Goal: Book appointment/travel/reservation

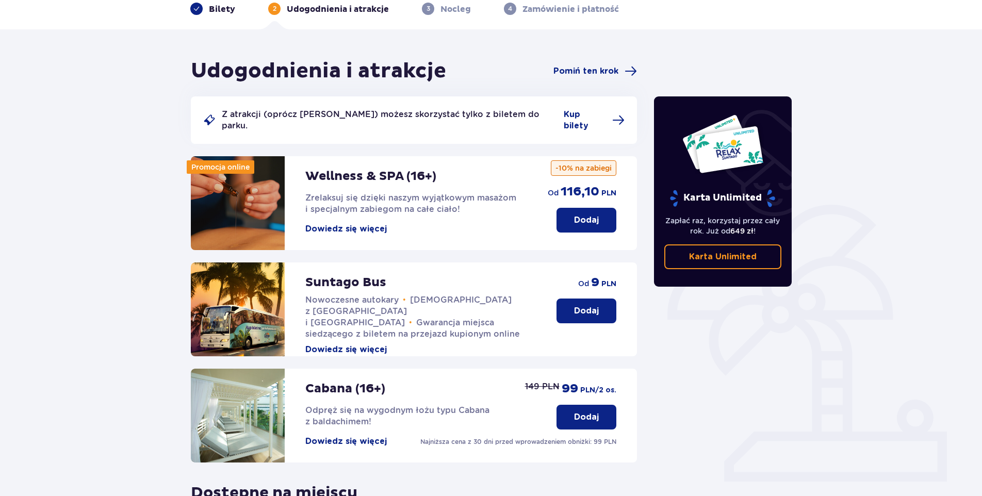
scroll to position [52, 0]
click at [579, 305] on p "Dodaj" at bounding box center [586, 310] width 25 height 11
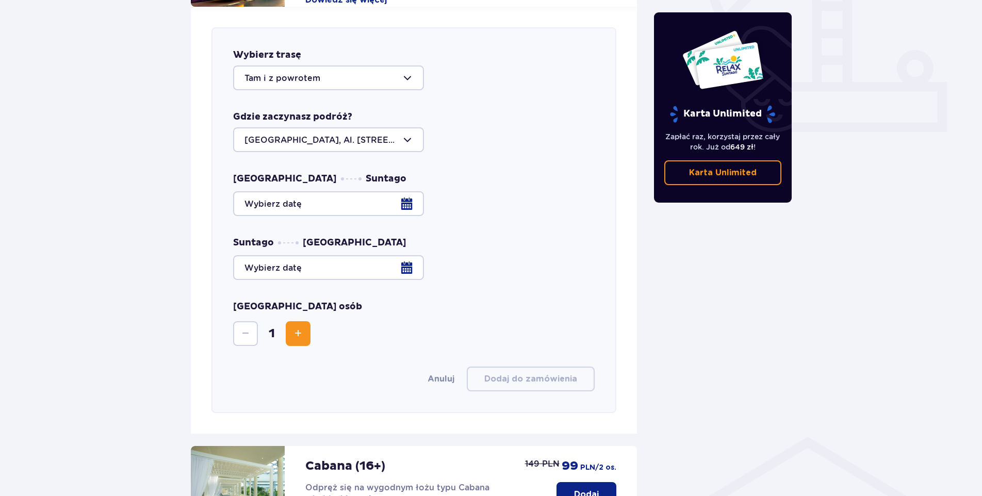
scroll to position [405, 0]
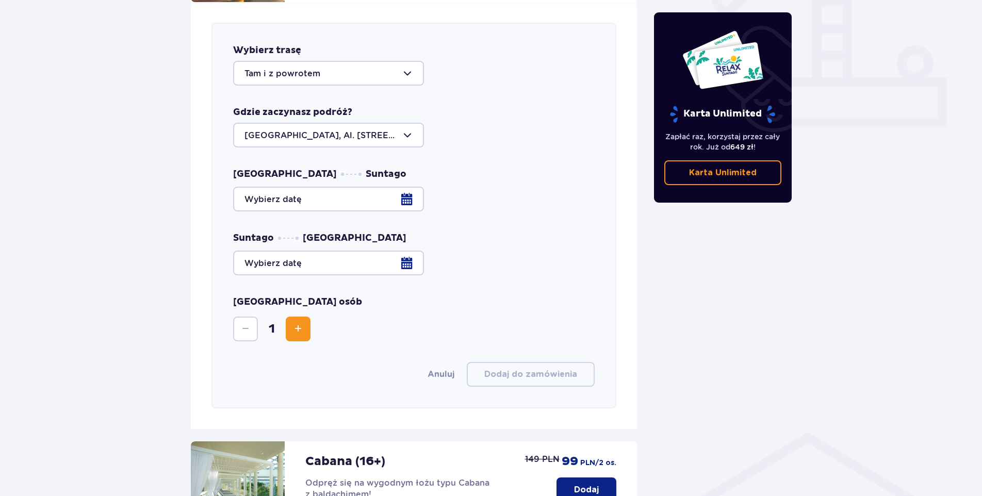
click at [391, 65] on div at bounding box center [328, 73] width 191 height 25
click at [274, 121] on p "Do parku" at bounding box center [263, 126] width 39 height 11
type input "Do parku"
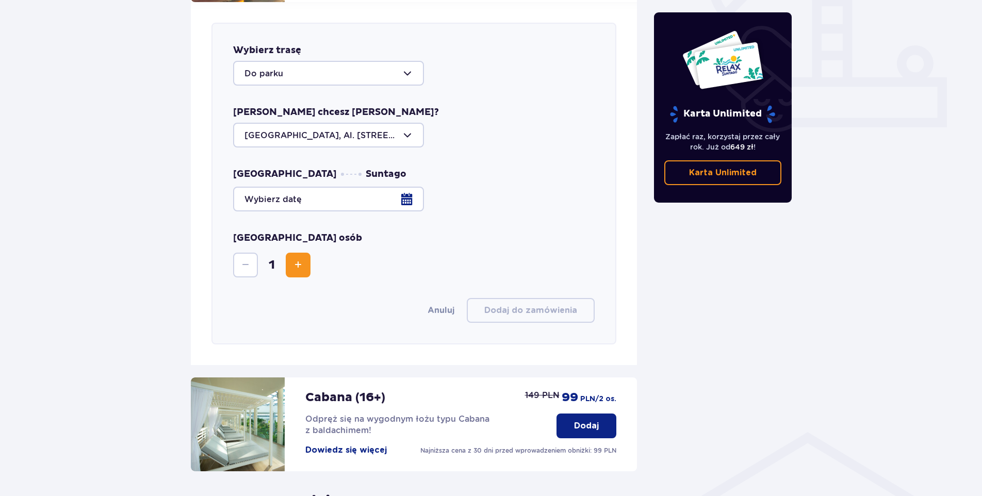
click at [289, 123] on div at bounding box center [328, 135] width 191 height 25
click at [296, 194] on p "Żyrardów, Al. Partyzantów 3/1" at bounding box center [307, 199] width 126 height 11
type input "Żyrardów, Al. Partyzantów 3/1"
click at [409, 189] on div at bounding box center [413, 199] width 361 height 25
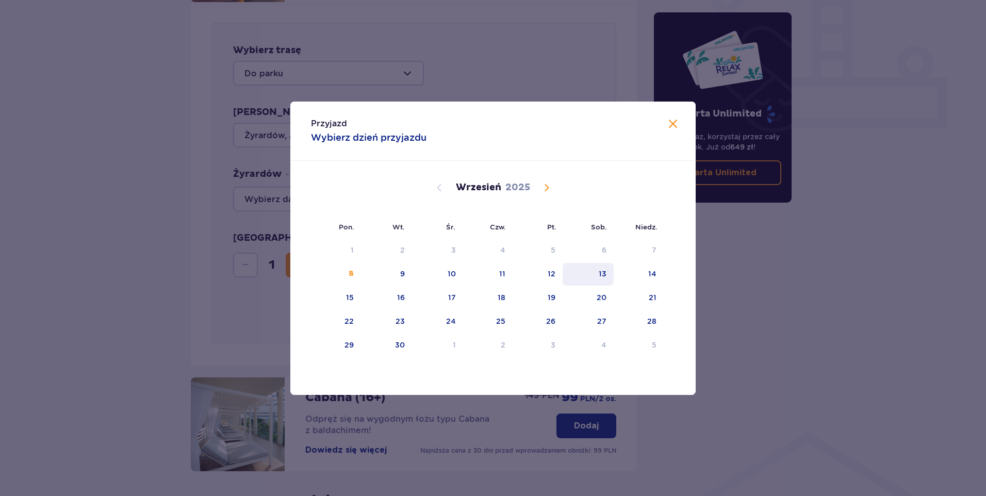
click at [601, 272] on div "13" at bounding box center [603, 274] width 8 height 10
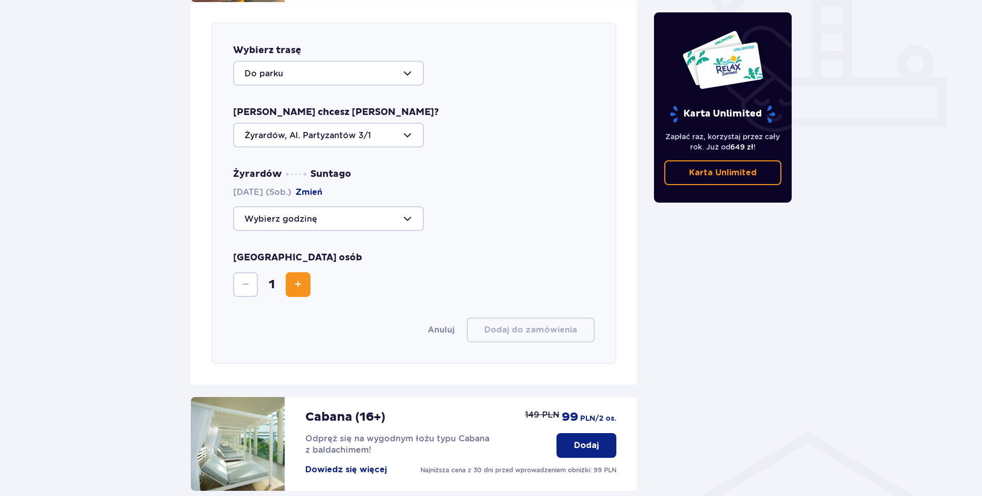
click at [372, 207] on div at bounding box center [328, 218] width 191 height 25
click at [340, 266] on p "Zostały 44 miejsca" at bounding box center [314, 271] width 79 height 11
type input "09:30"
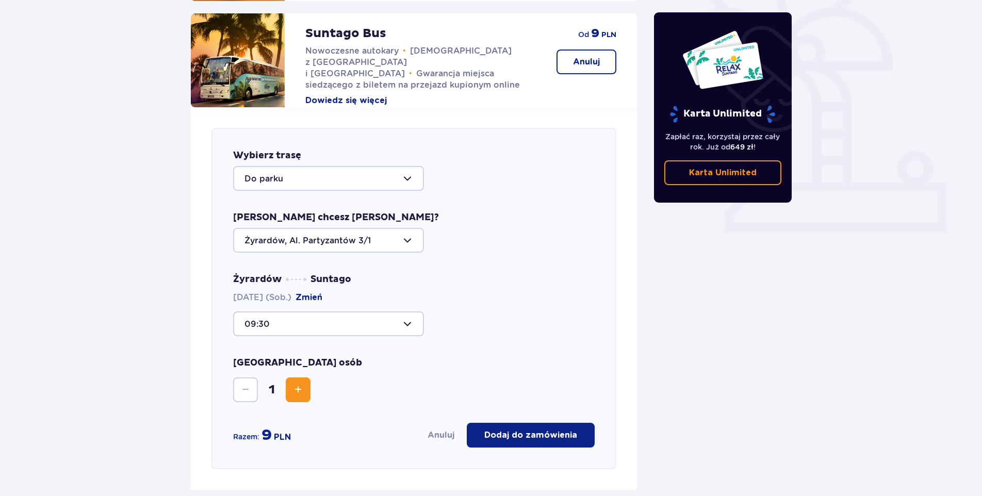
scroll to position [302, 0]
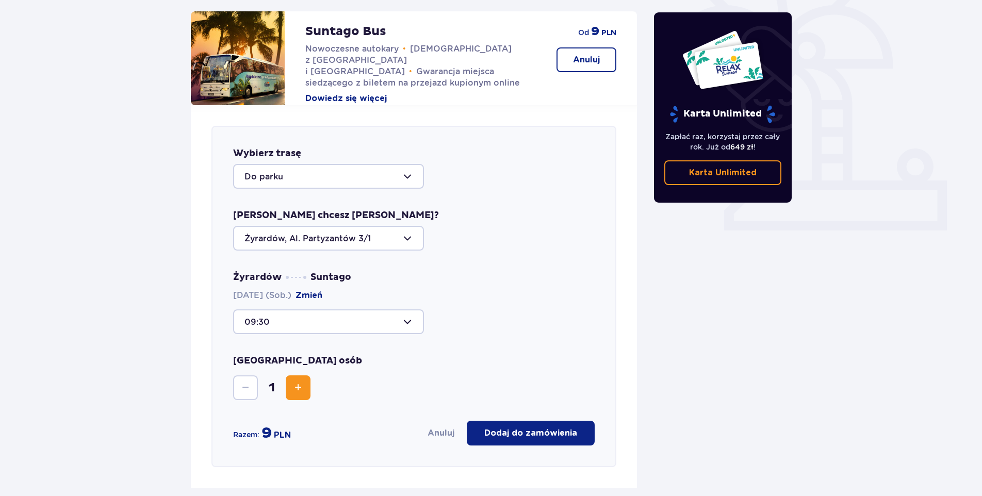
click at [401, 310] on div at bounding box center [328, 321] width 191 height 25
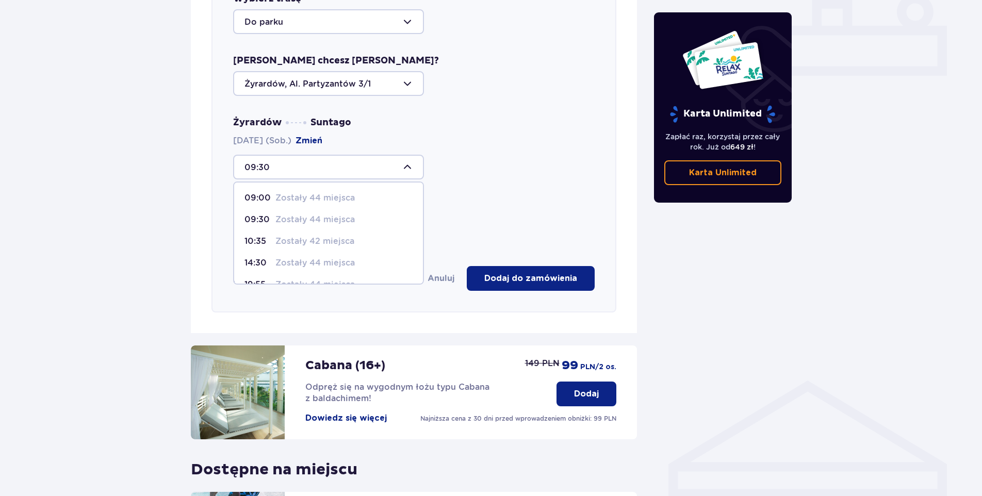
scroll to position [0, 0]
click at [398, 73] on div at bounding box center [328, 83] width 191 height 25
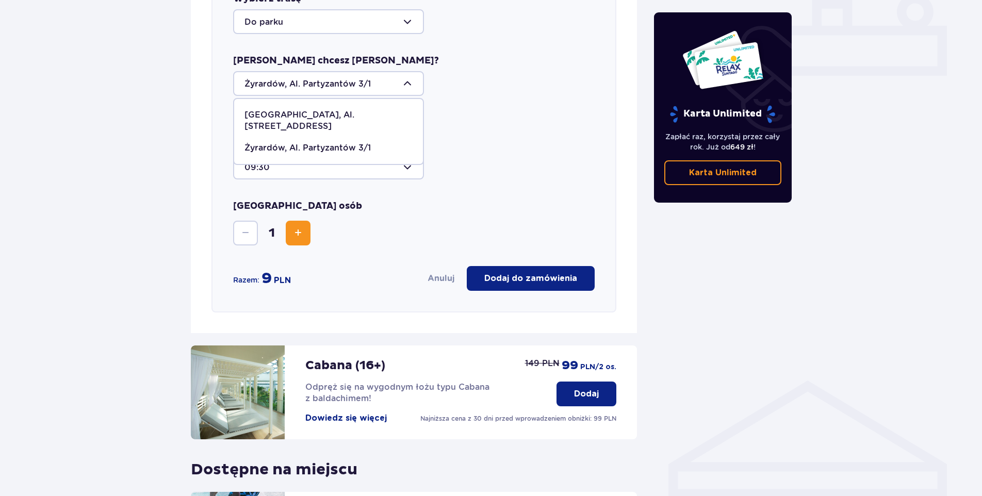
click at [362, 109] on p "[GEOGRAPHIC_DATA], Al. [STREET_ADDRESS]" at bounding box center [328, 120] width 168 height 23
type input "[GEOGRAPHIC_DATA], Al. [STREET_ADDRESS]"
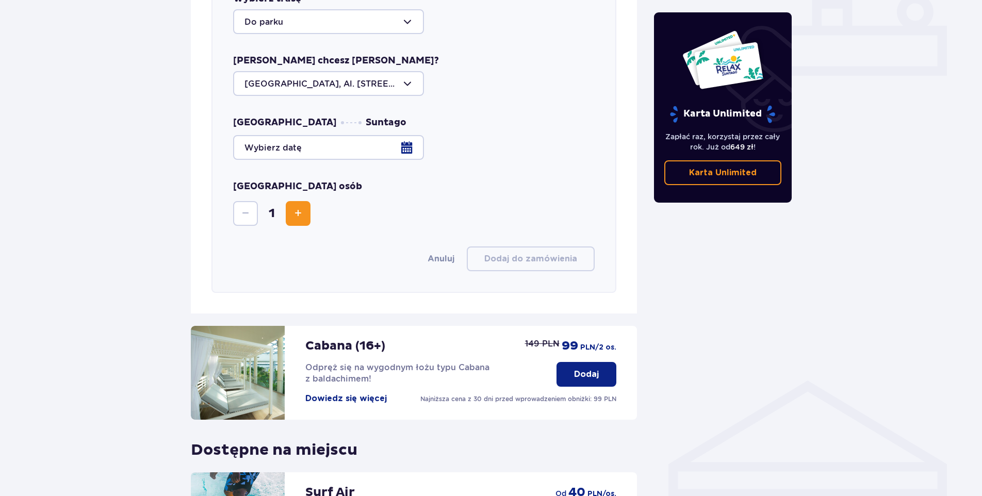
click at [407, 135] on div at bounding box center [413, 147] width 361 height 25
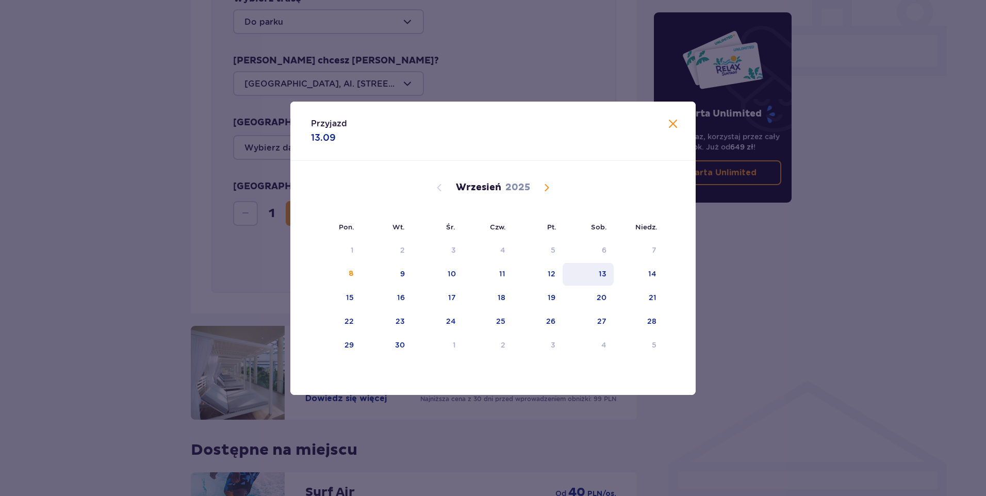
click at [601, 275] on div "13" at bounding box center [603, 274] width 8 height 10
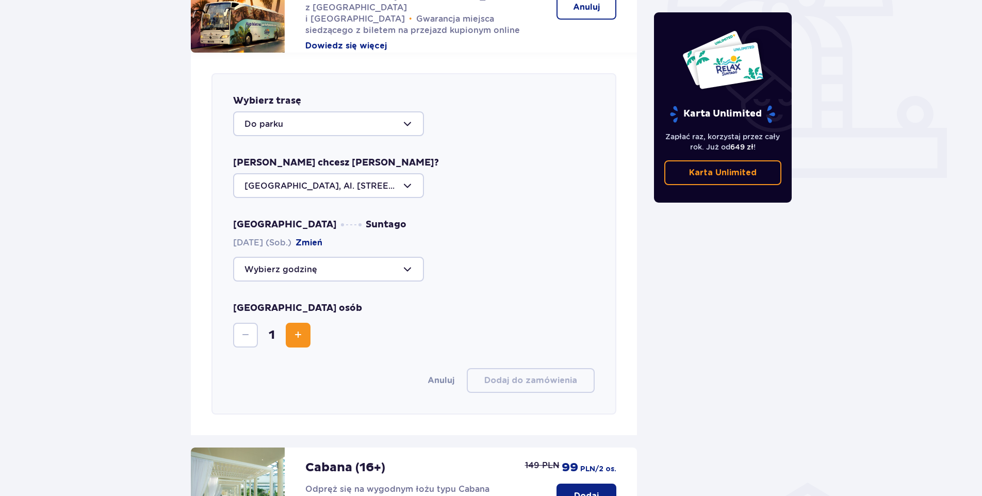
scroll to position [354, 0]
click at [404, 262] on div at bounding box center [328, 270] width 191 height 25
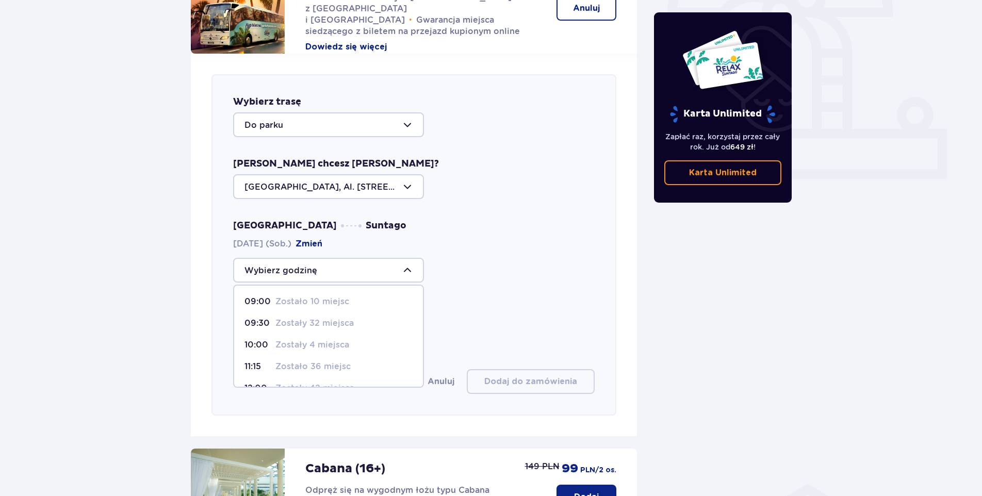
click at [337, 296] on p "Zostało 10 miejsc" at bounding box center [312, 301] width 74 height 11
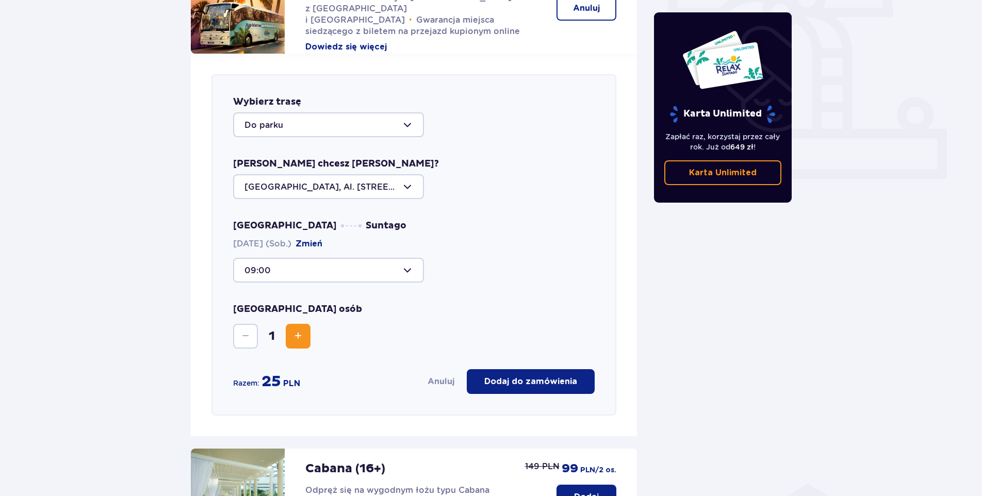
type input "09:00"
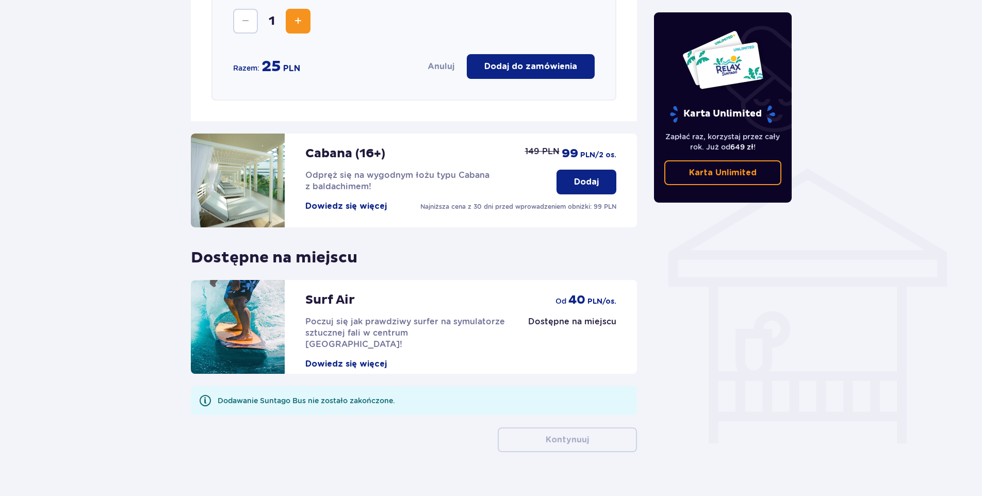
scroll to position [676, 0]
